Goal: Transaction & Acquisition: Purchase product/service

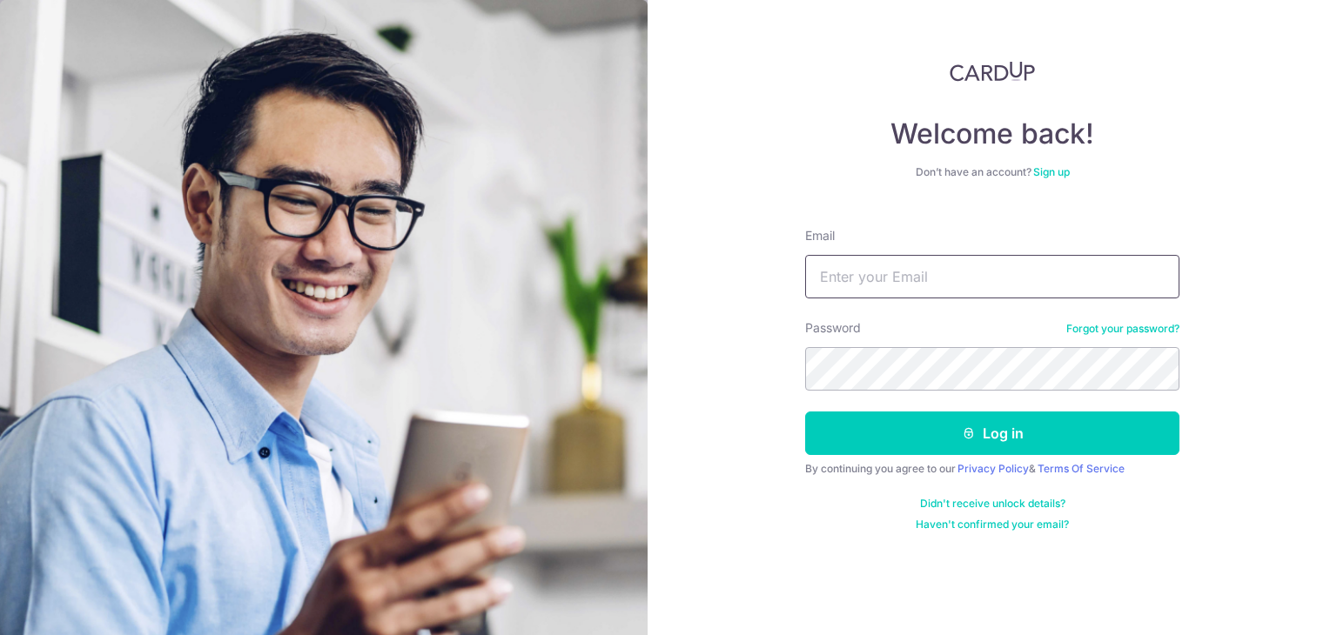
click at [898, 292] on input "Email" at bounding box center [992, 277] width 374 height 44
type input "jonathan.2006@smu.edu.sg"
click at [805, 412] on button "Log in" at bounding box center [992, 434] width 374 height 44
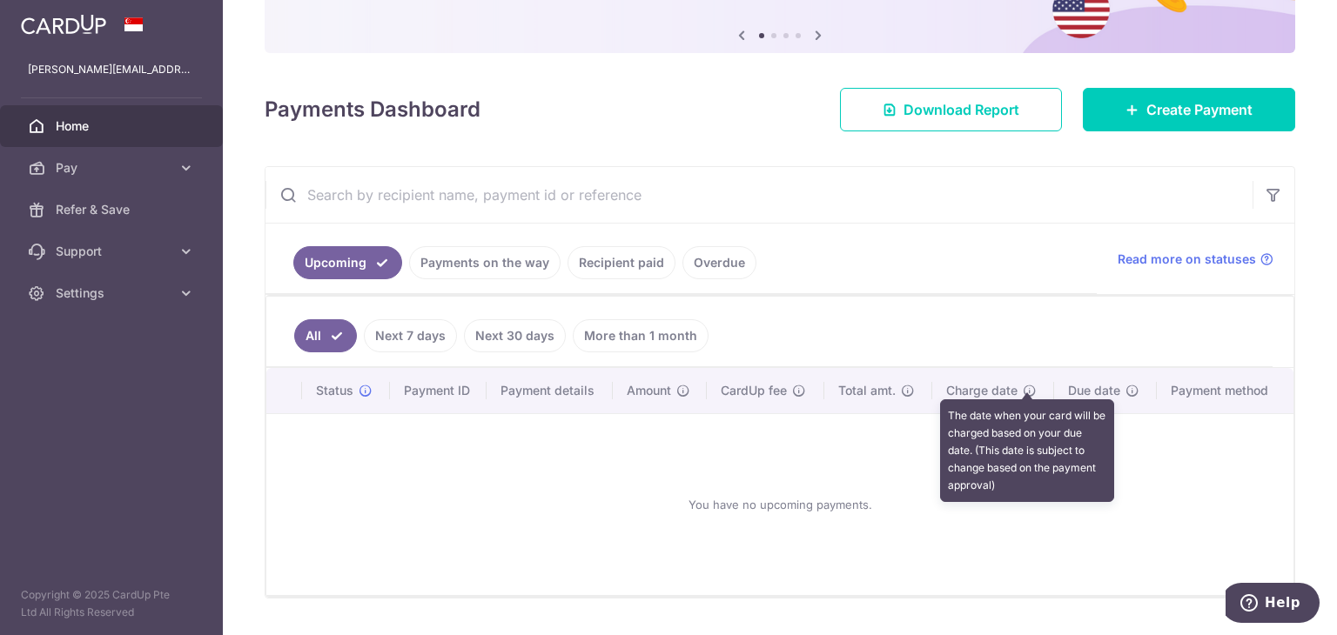
scroll to position [174, 0]
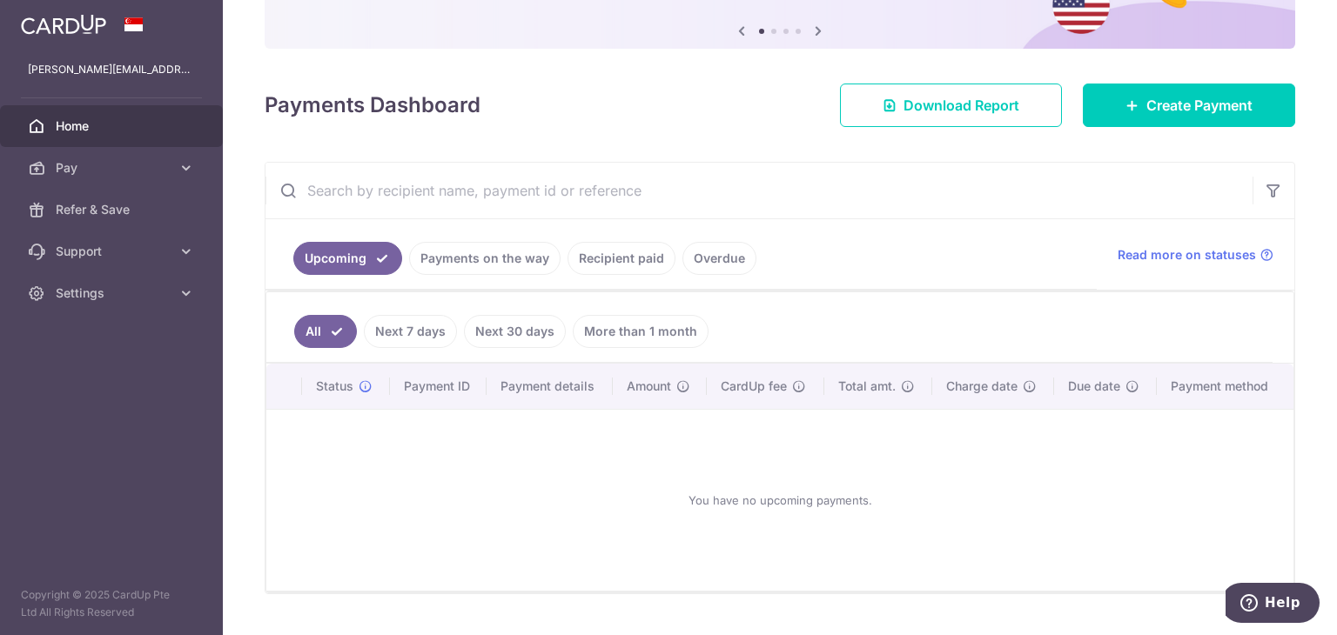
click at [1239, 127] on div "× Pause Schedule Pause all future payments in this series Pause just this one p…" at bounding box center [780, 317] width 1114 height 635
click at [1236, 107] on span "Create Payment" at bounding box center [1199, 105] width 106 height 21
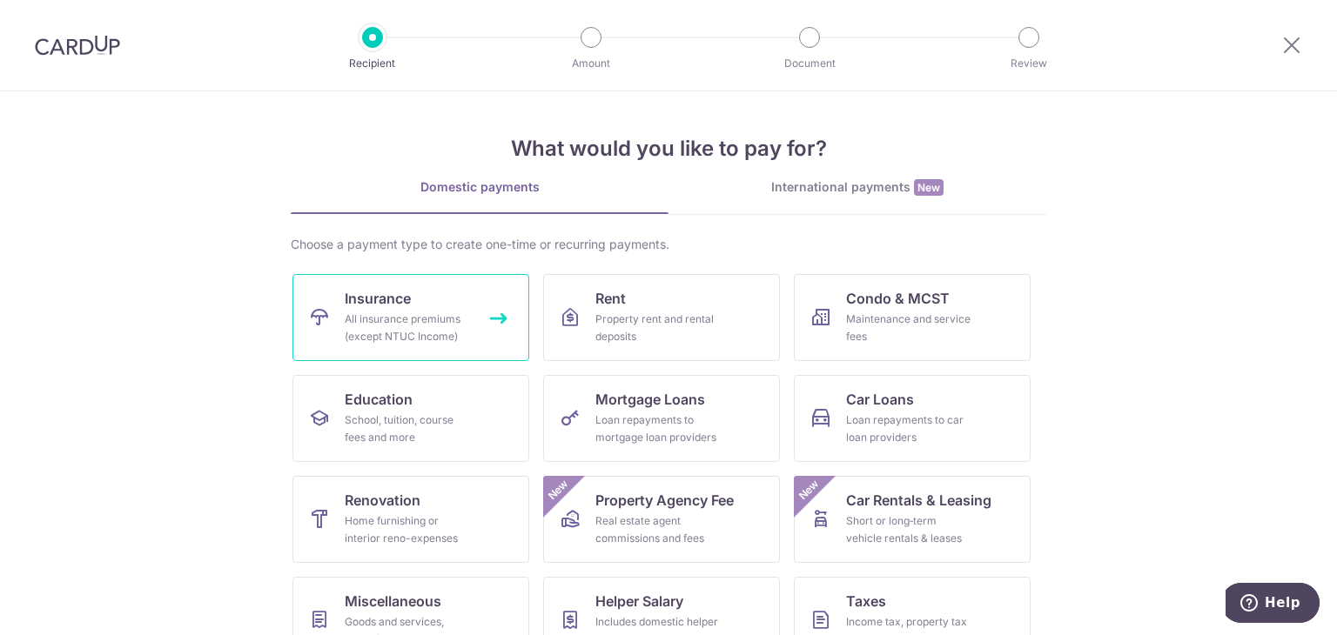
click at [427, 328] on div "All insurance premiums (except NTUC Income)" at bounding box center [407, 328] width 125 height 35
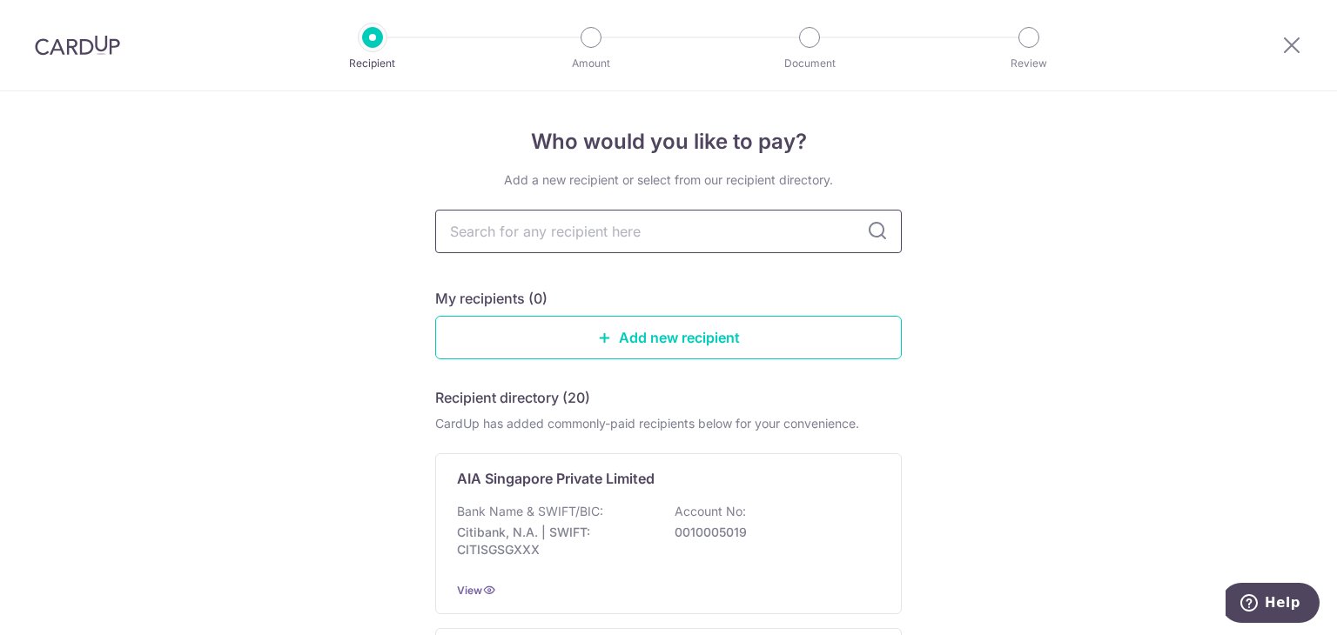
click at [704, 236] on input "text" at bounding box center [668, 232] width 466 height 44
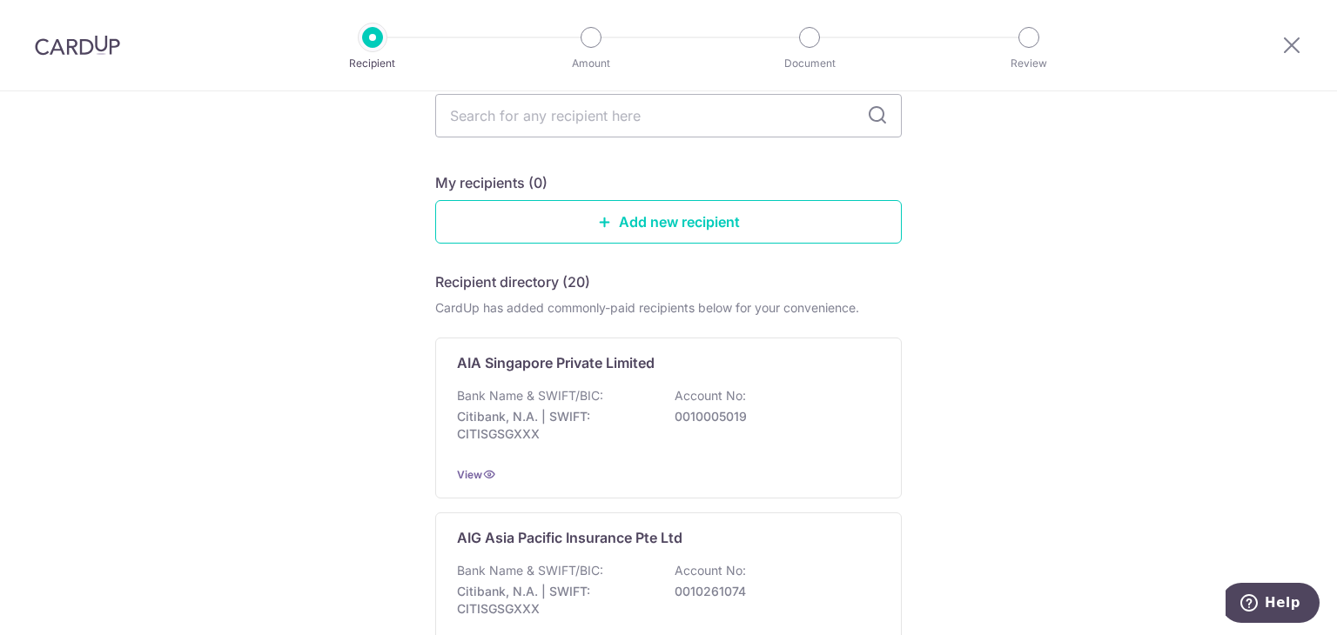
scroll to position [87, 0]
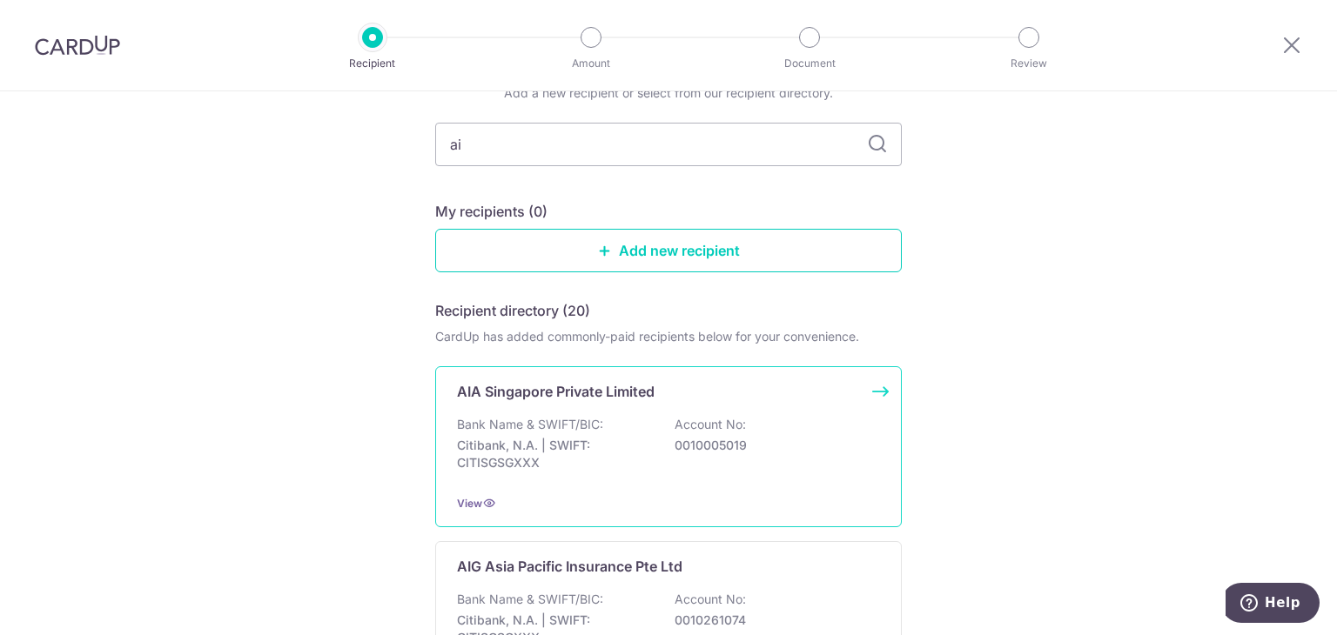
type input "aia"
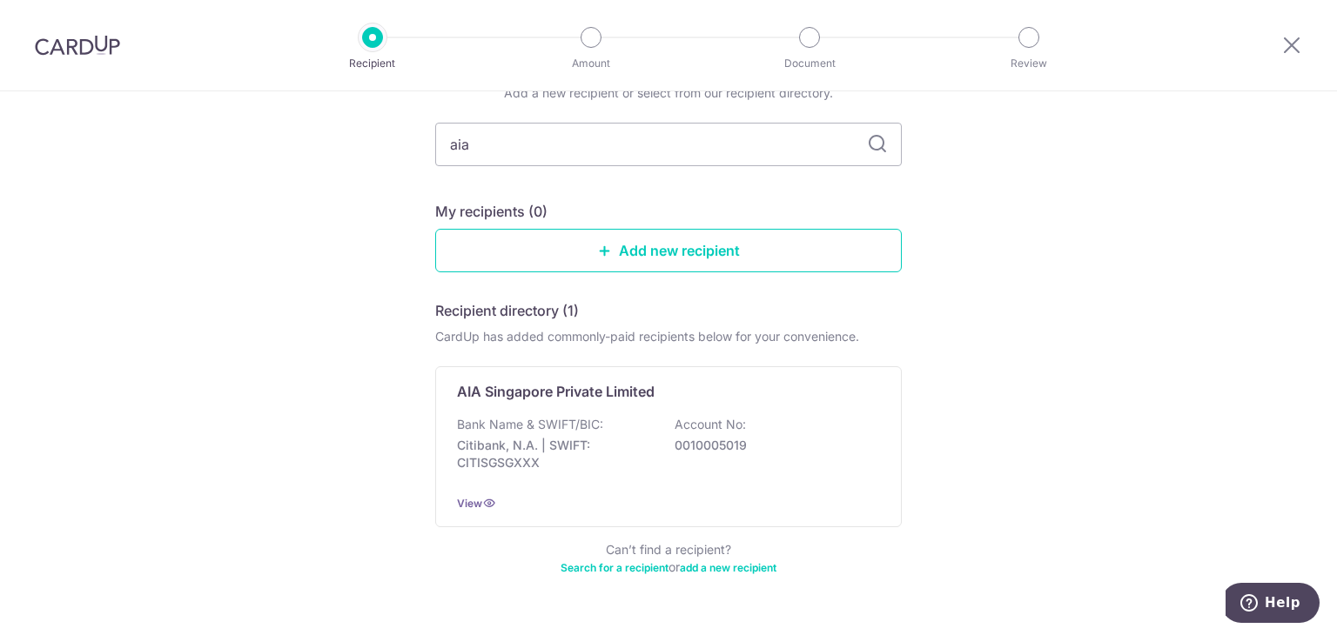
click at [305, 379] on div "Who would you like to pay? Add a new recipient or select from our recipient dir…" at bounding box center [668, 341] width 1337 height 674
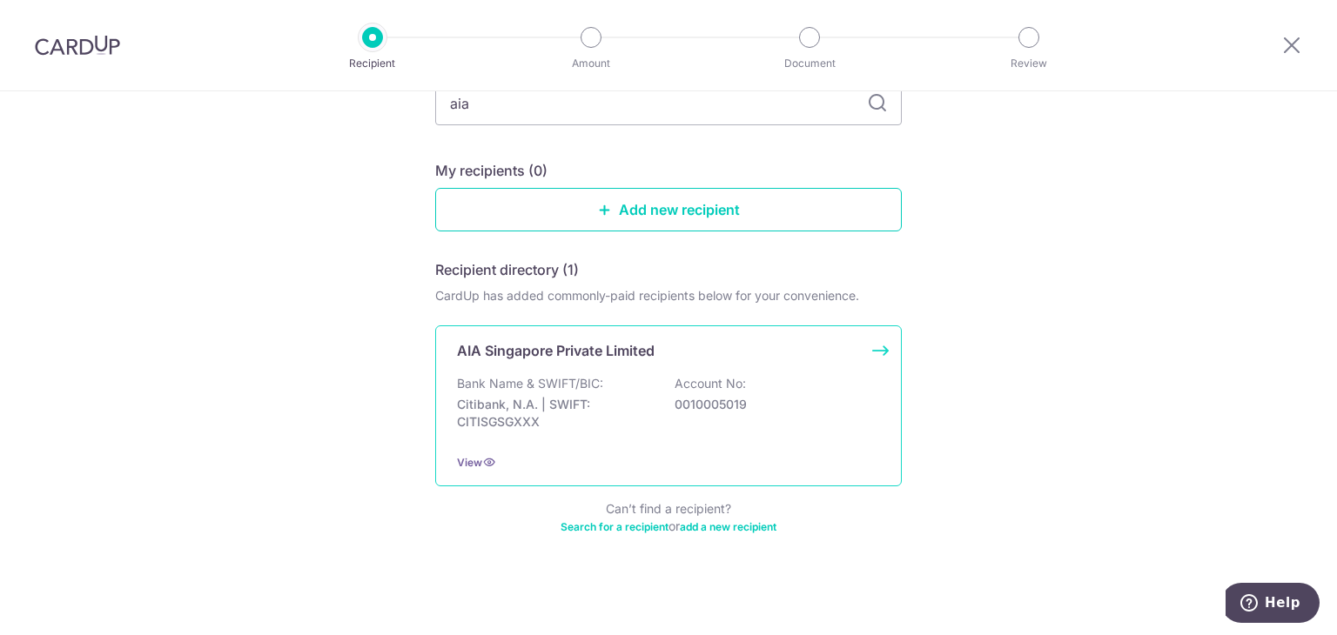
scroll to position [130, 0]
click at [617, 399] on p "Citibank, N.A. | SWIFT: CITISGSGXXX" at bounding box center [554, 411] width 195 height 35
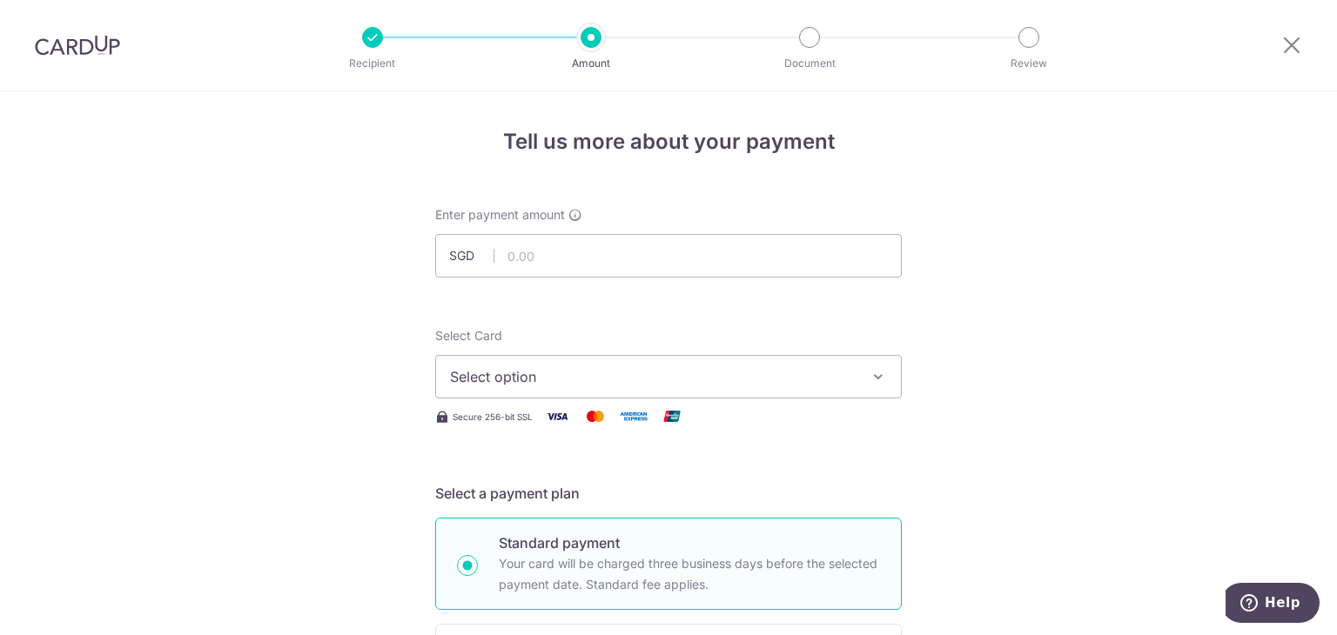
click at [548, 384] on span "Select option" at bounding box center [652, 376] width 405 height 21
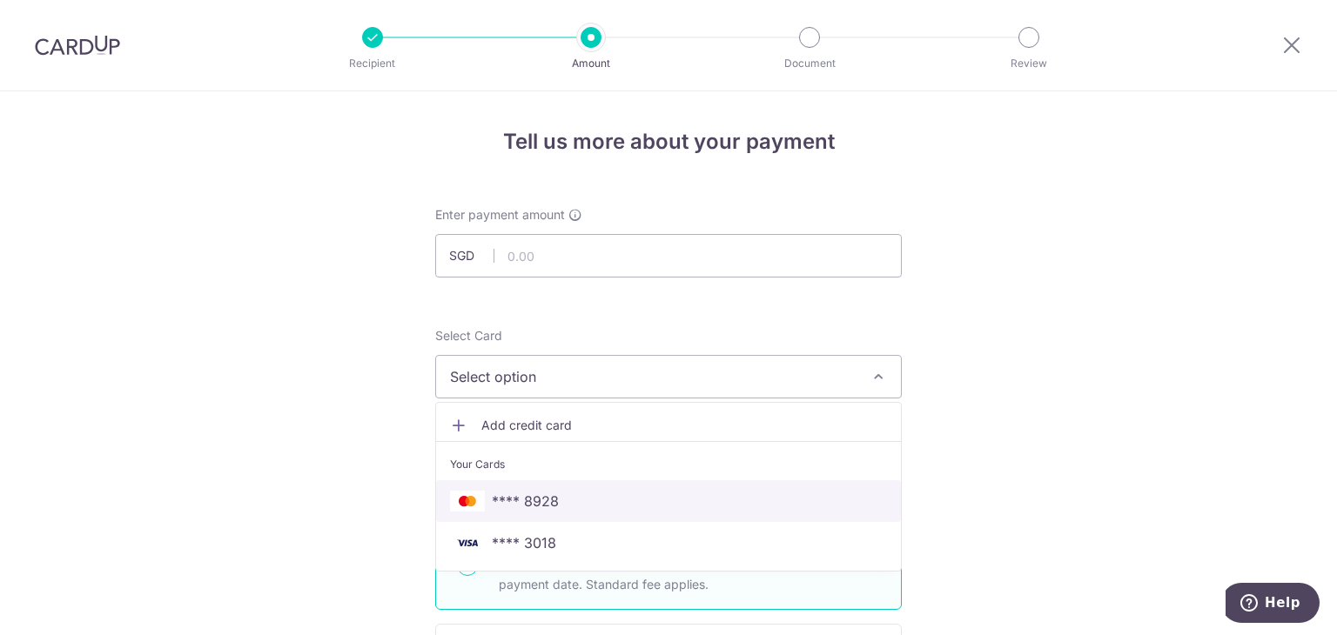
drag, startPoint x: 513, startPoint y: 502, endPoint x: 514, endPoint y: 473, distance: 28.7
click at [513, 502] on span "**** 8928" at bounding box center [525, 501] width 67 height 21
